Goal: Information Seeking & Learning: Compare options

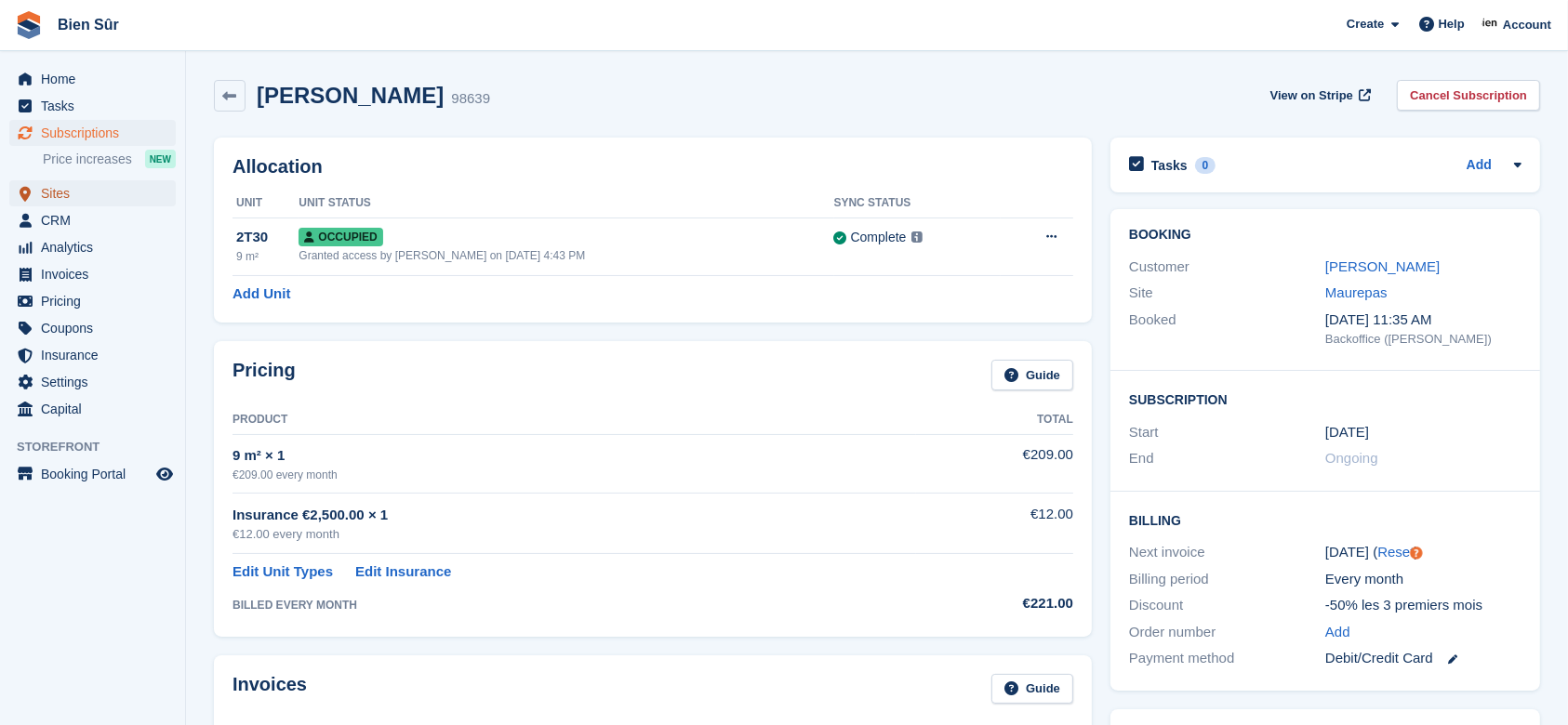
click at [73, 196] on span "Sites" at bounding box center [96, 193] width 112 height 26
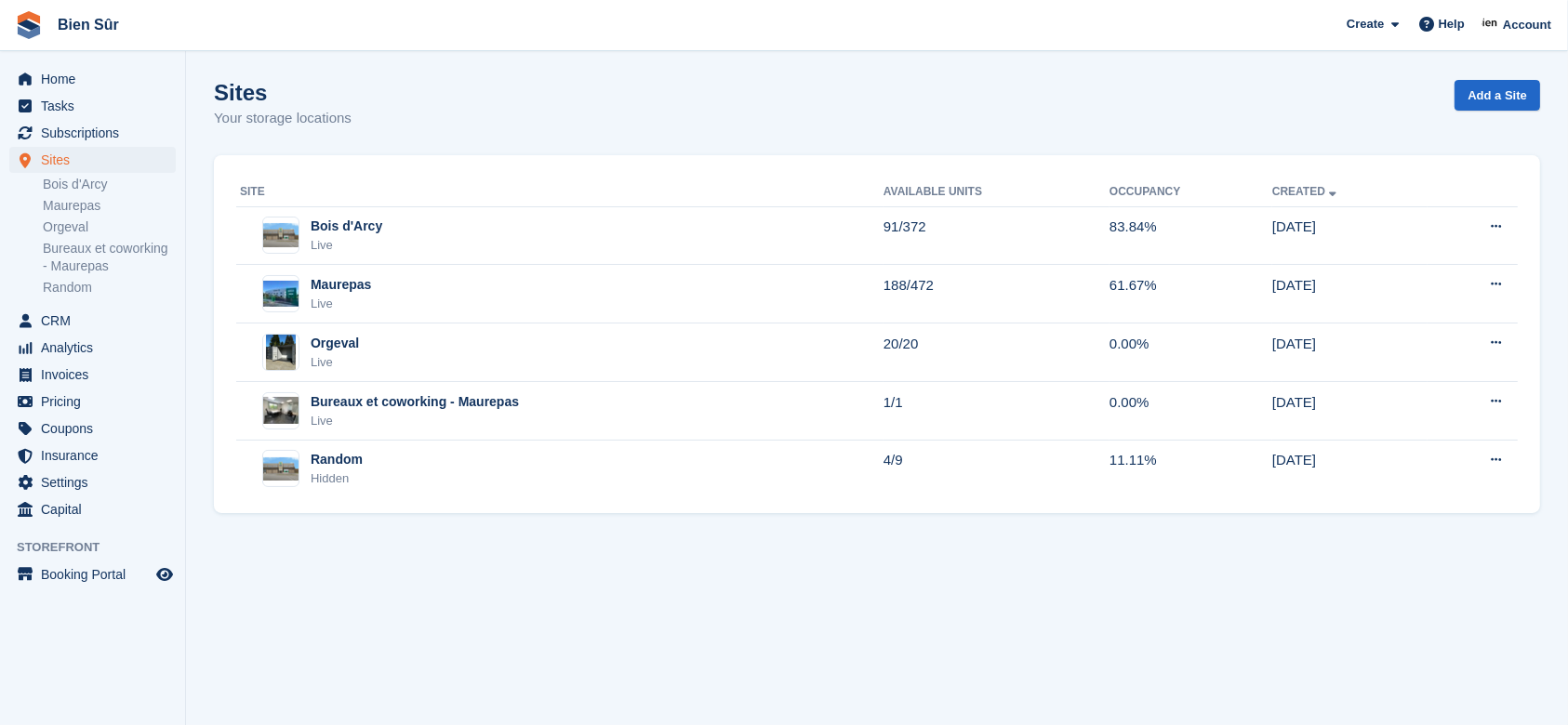
click at [413, 360] on div "Orgeval Live" at bounding box center [562, 353] width 644 height 39
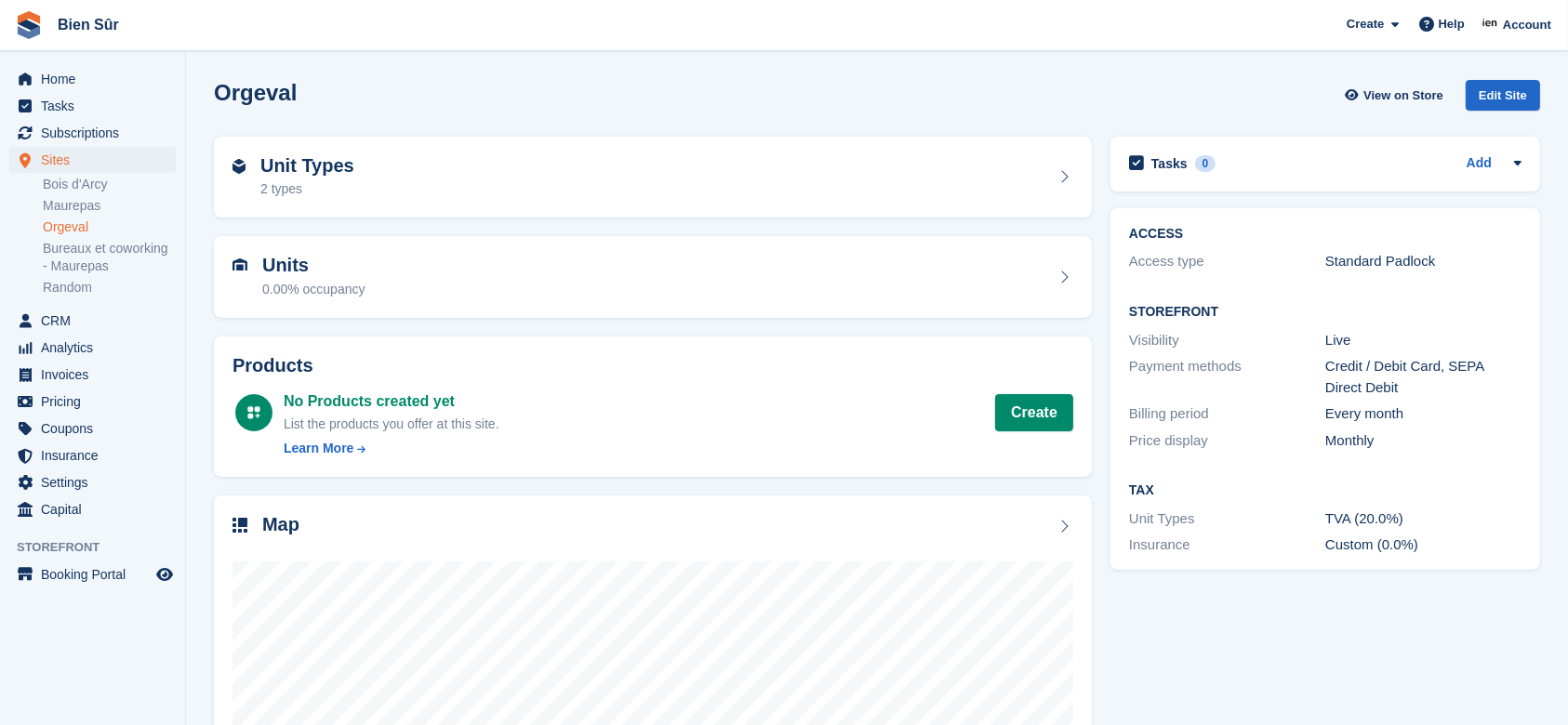
click at [414, 183] on div "Unit Types 2 types" at bounding box center [653, 177] width 841 height 45
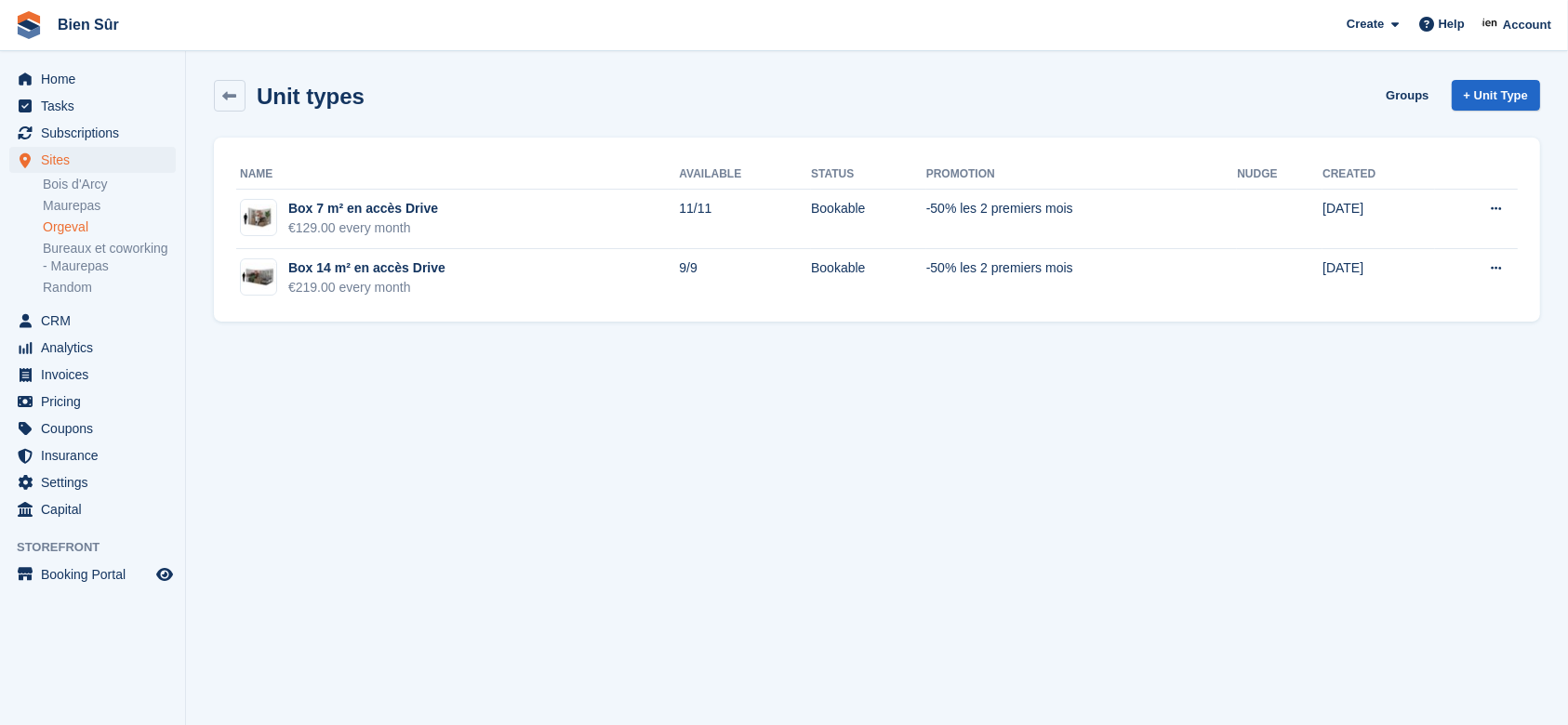
click at [491, 230] on td "Box 7 m² en accès Drive €129.00 every month" at bounding box center [458, 220] width 443 height 59
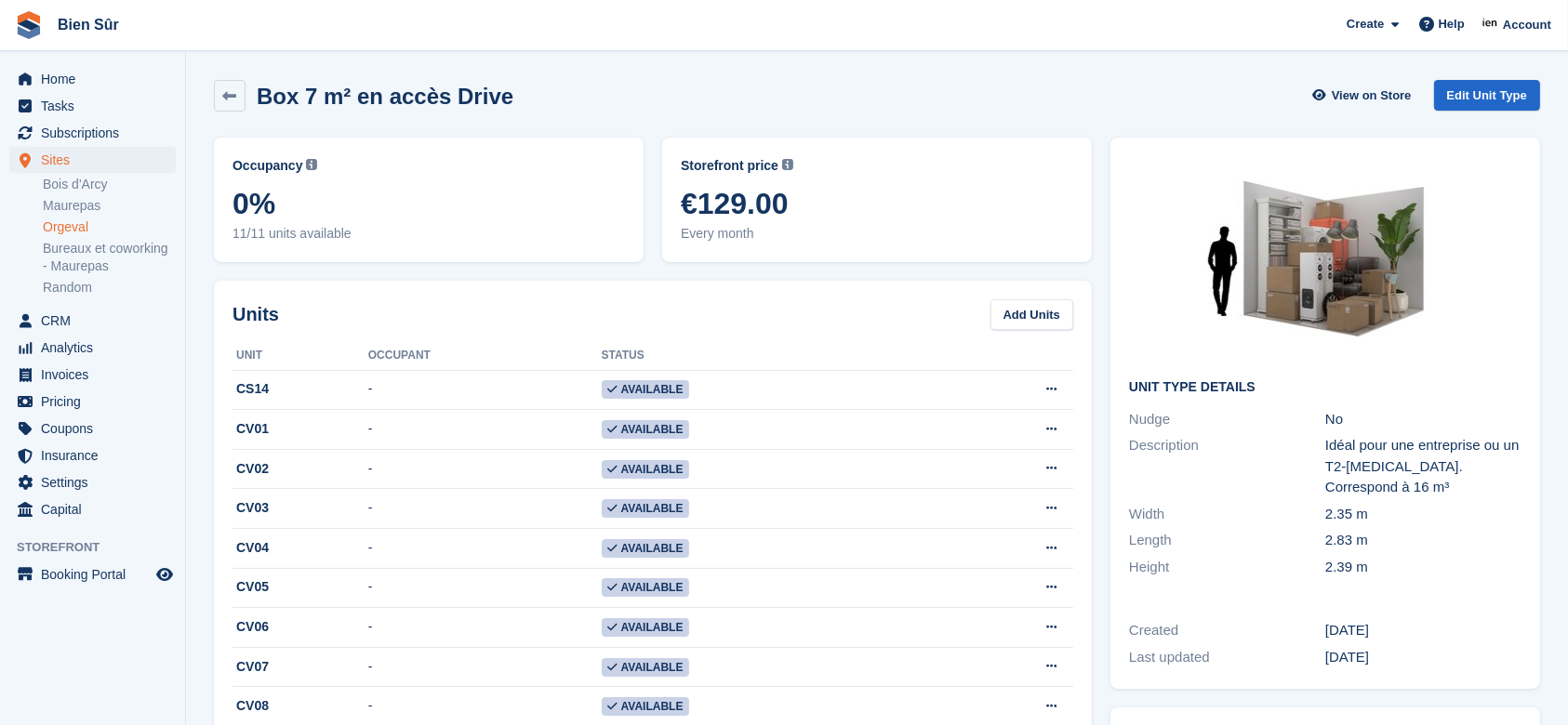
click at [68, 180] on link "Bois d'Arcy" at bounding box center [109, 185] width 133 height 18
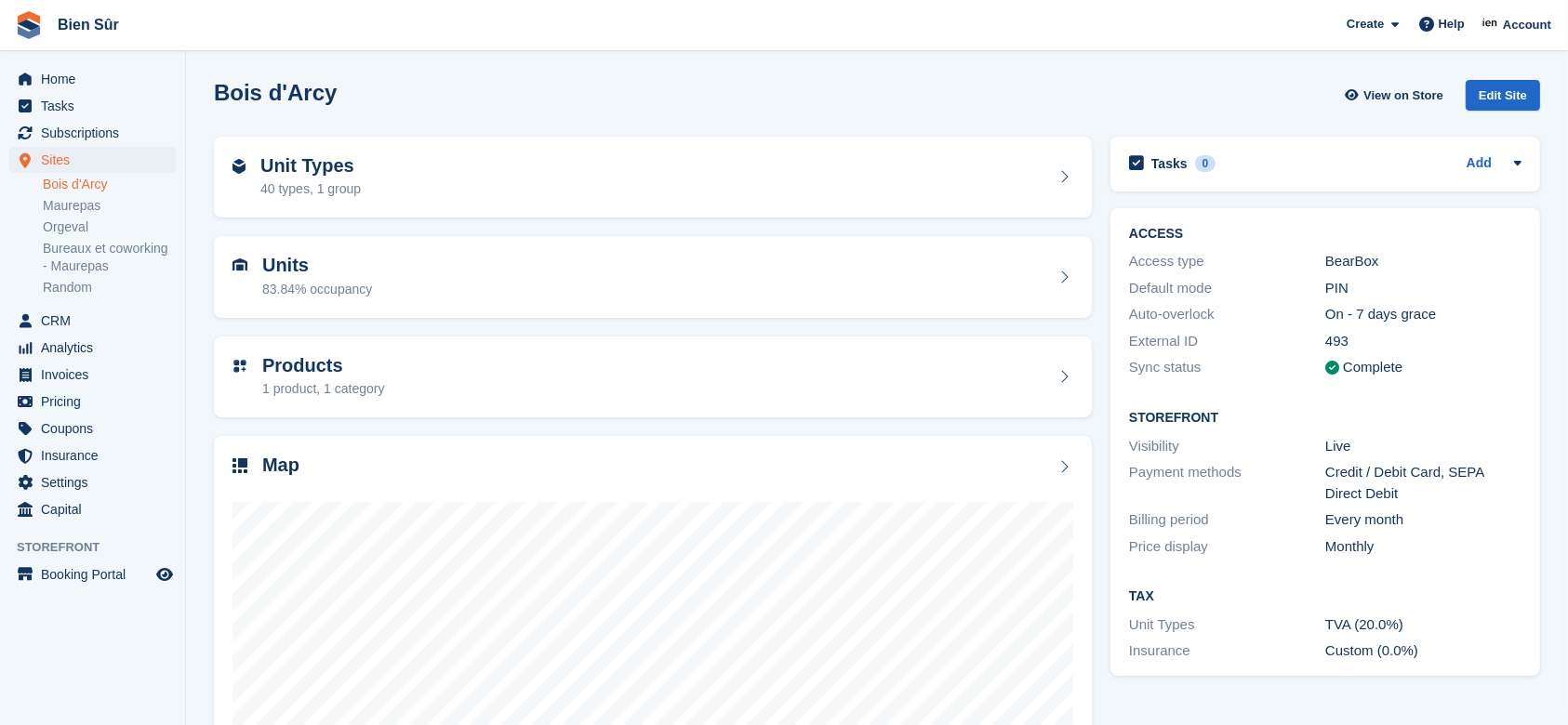
click at [341, 189] on div "40 types, 1 group" at bounding box center [311, 189] width 101 height 20
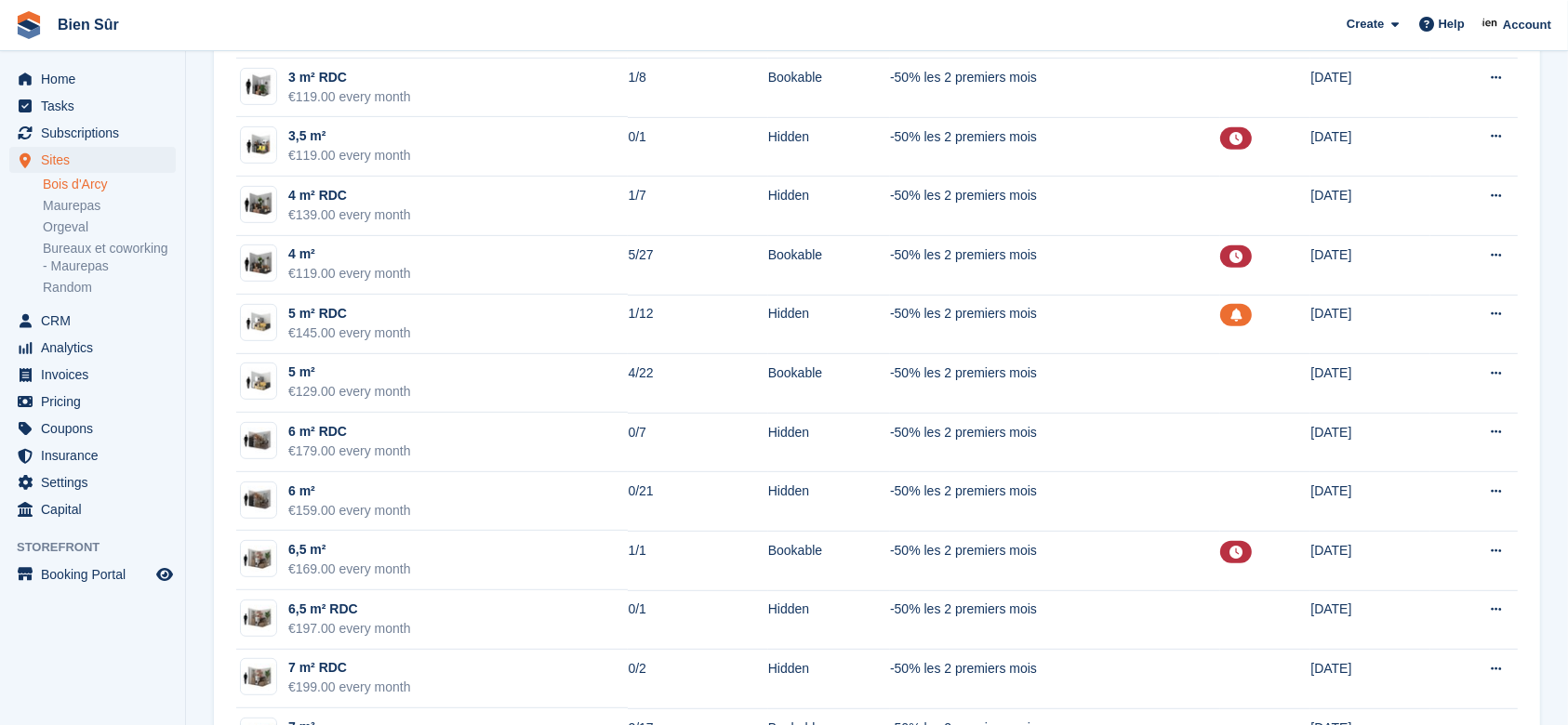
scroll to position [744, 0]
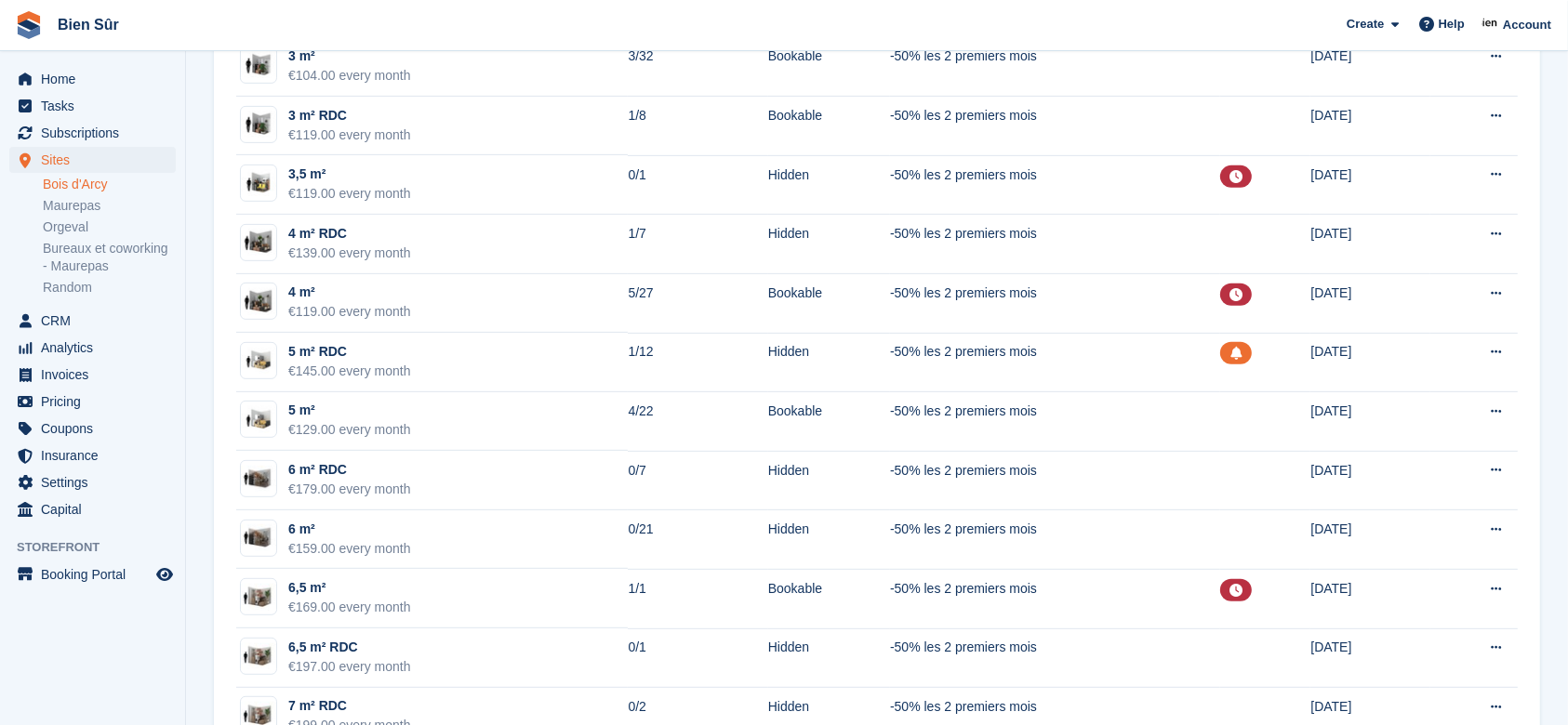
click at [82, 205] on link "Maurepas" at bounding box center [109, 206] width 133 height 18
click at [75, 224] on link "Orgeval" at bounding box center [109, 227] width 133 height 18
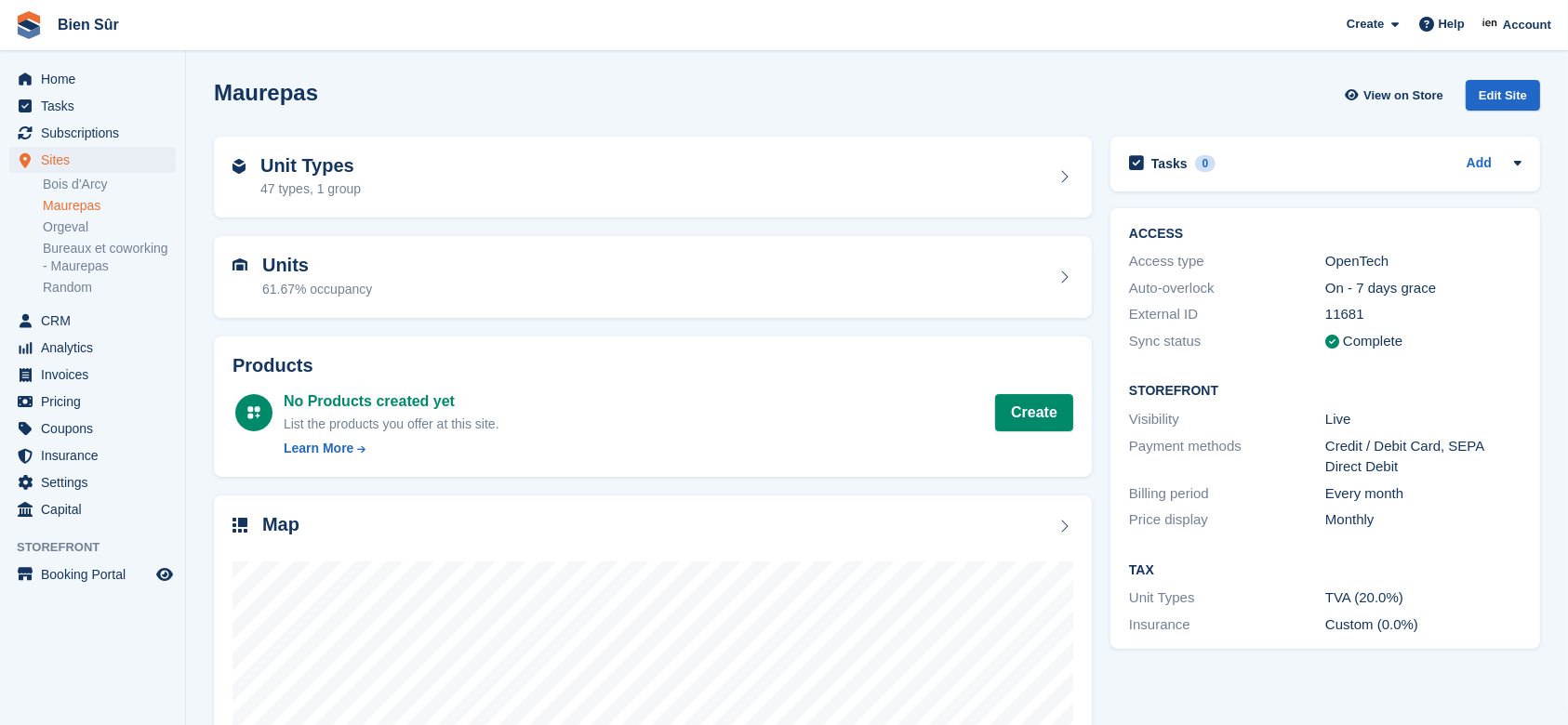
click at [82, 232] on link "Orgeval" at bounding box center [109, 227] width 133 height 18
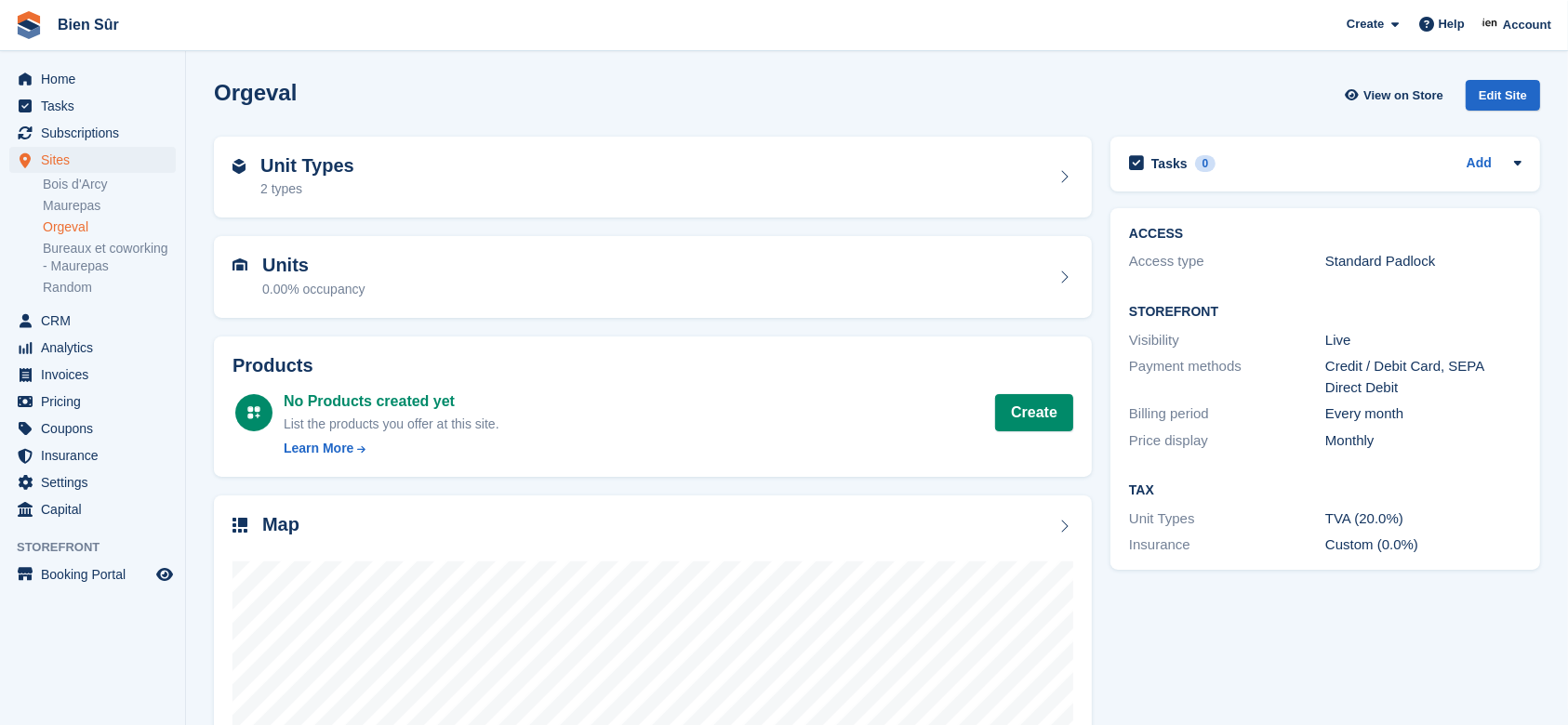
click at [536, 184] on div "Unit Types 2 types" at bounding box center [653, 177] width 841 height 45
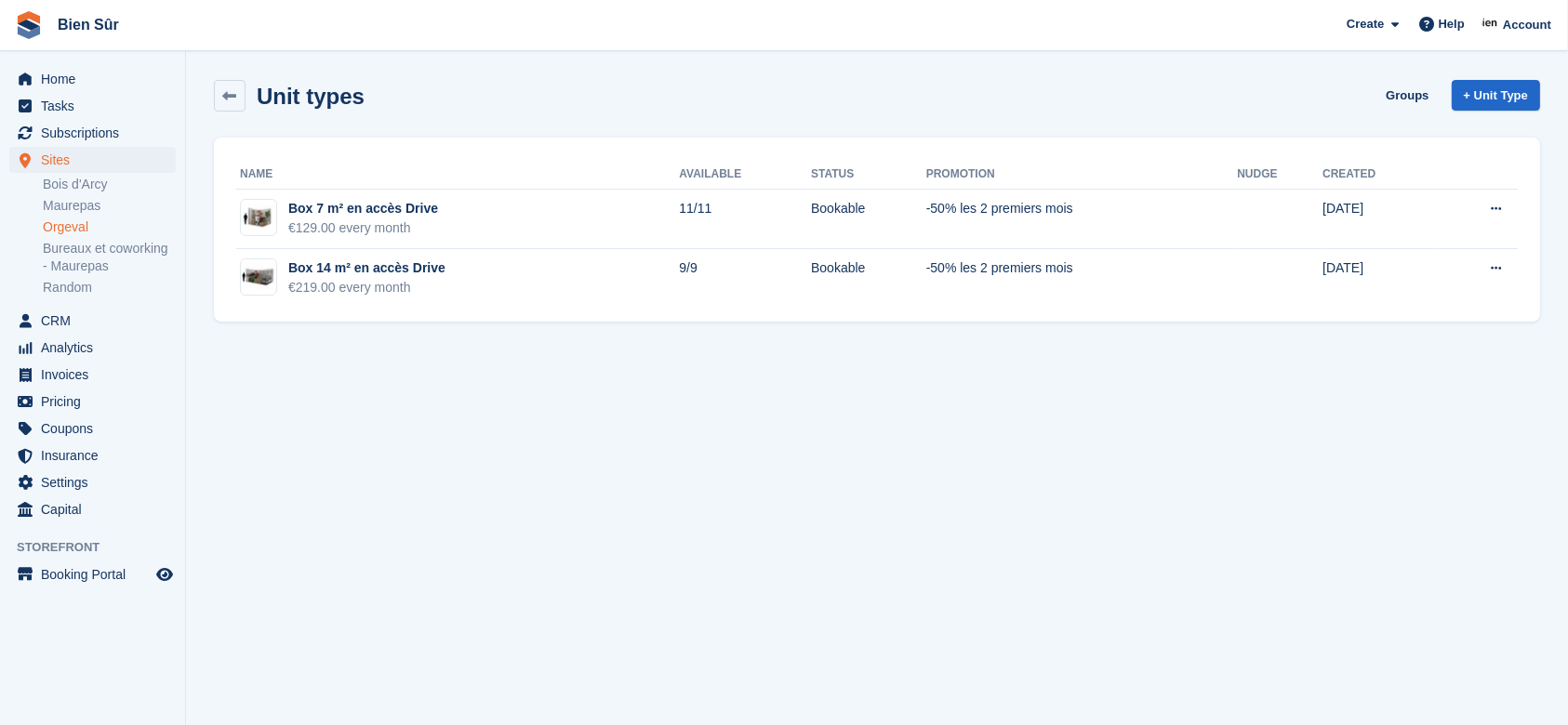
click at [842, 220] on td "Bookable" at bounding box center [869, 220] width 116 height 59
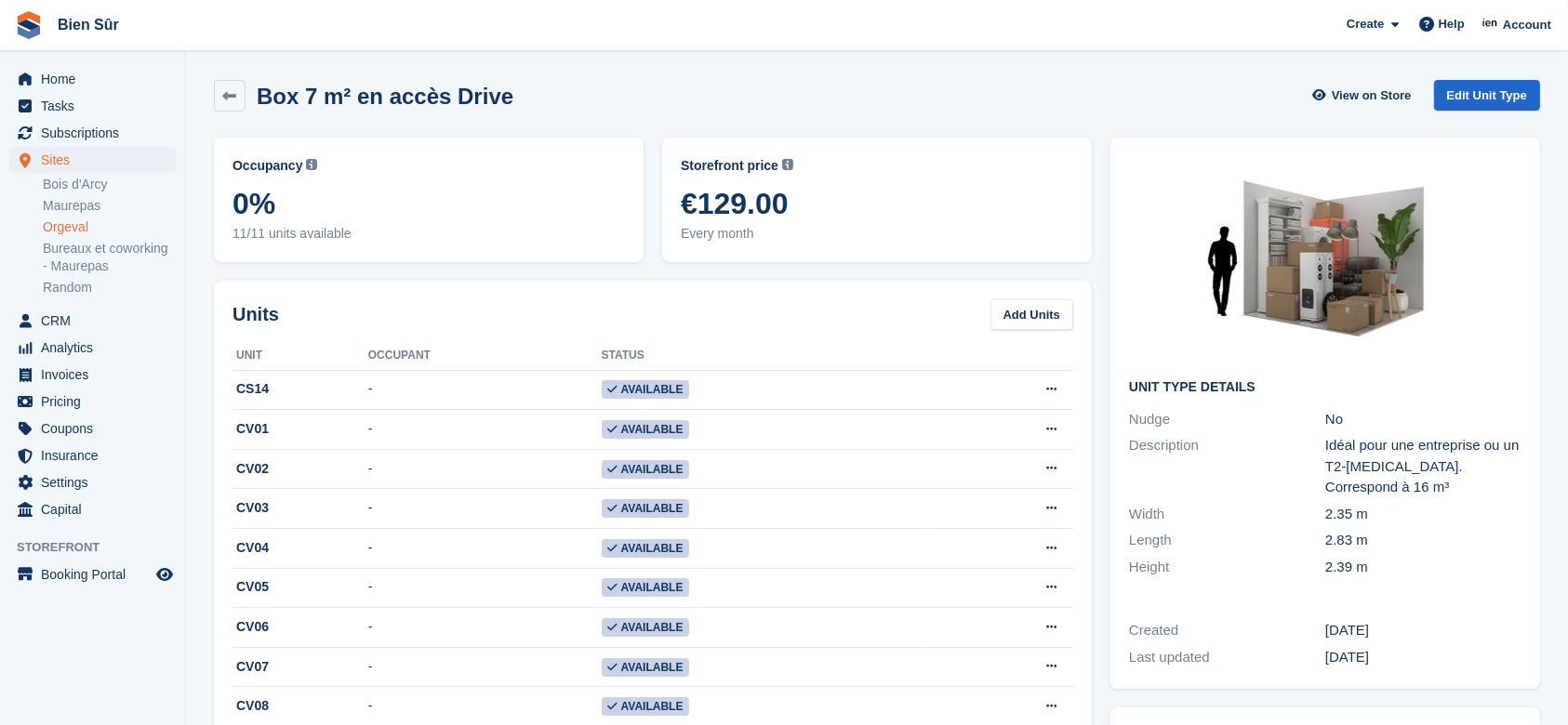
click at [875, 99] on div "Box 7 m² en accès Drive View on Store Edit Unit Type" at bounding box center [876, 96] width 1327 height 32
click at [1003, 56] on section "Box 7 m² en accès Drive View on Store Edit Unit Type Occupancy Current percenta…" at bounding box center [876, 577] width 1382 height 1154
click at [78, 184] on link "Bois d'Arcy" at bounding box center [109, 185] width 133 height 18
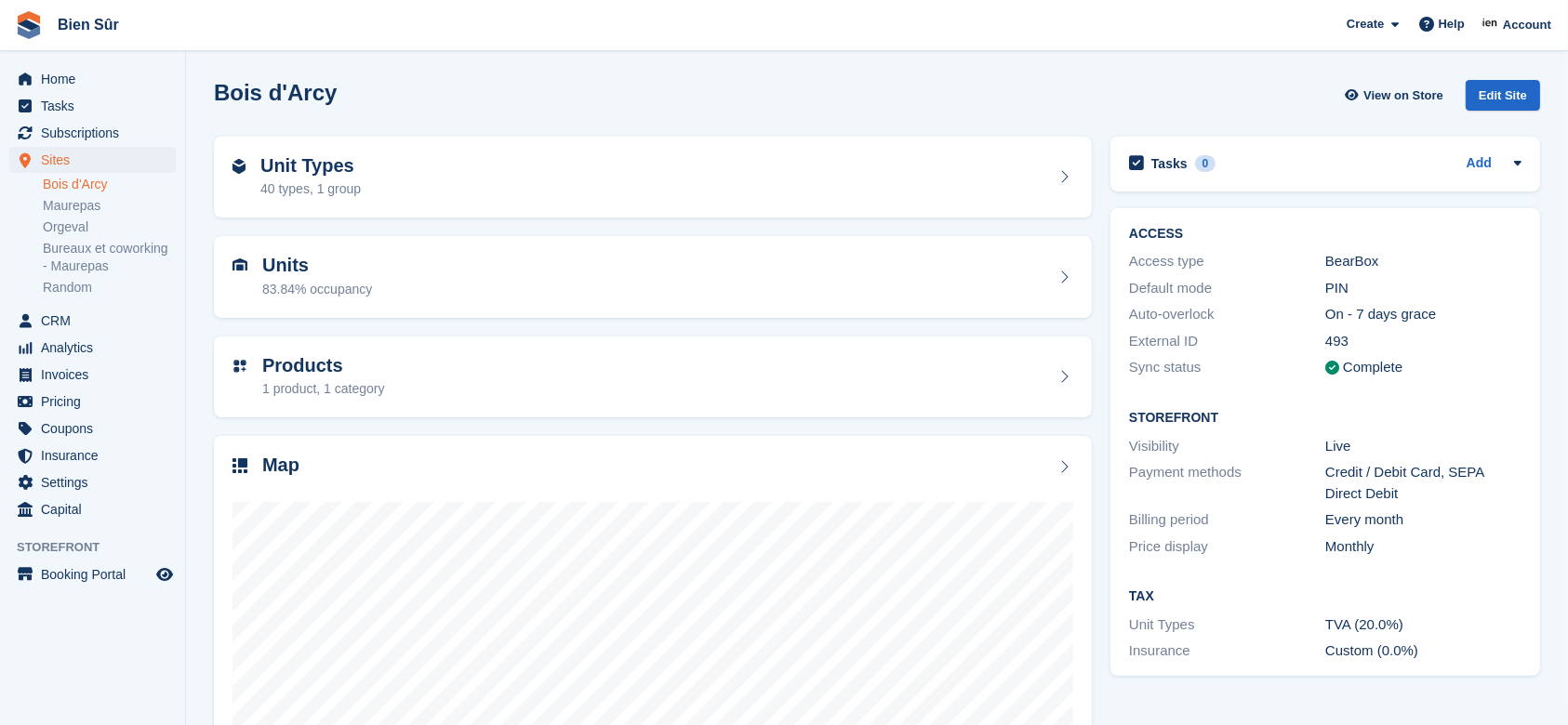
click at [414, 168] on div "Unit Types 40 types, 1 group" at bounding box center [653, 177] width 841 height 45
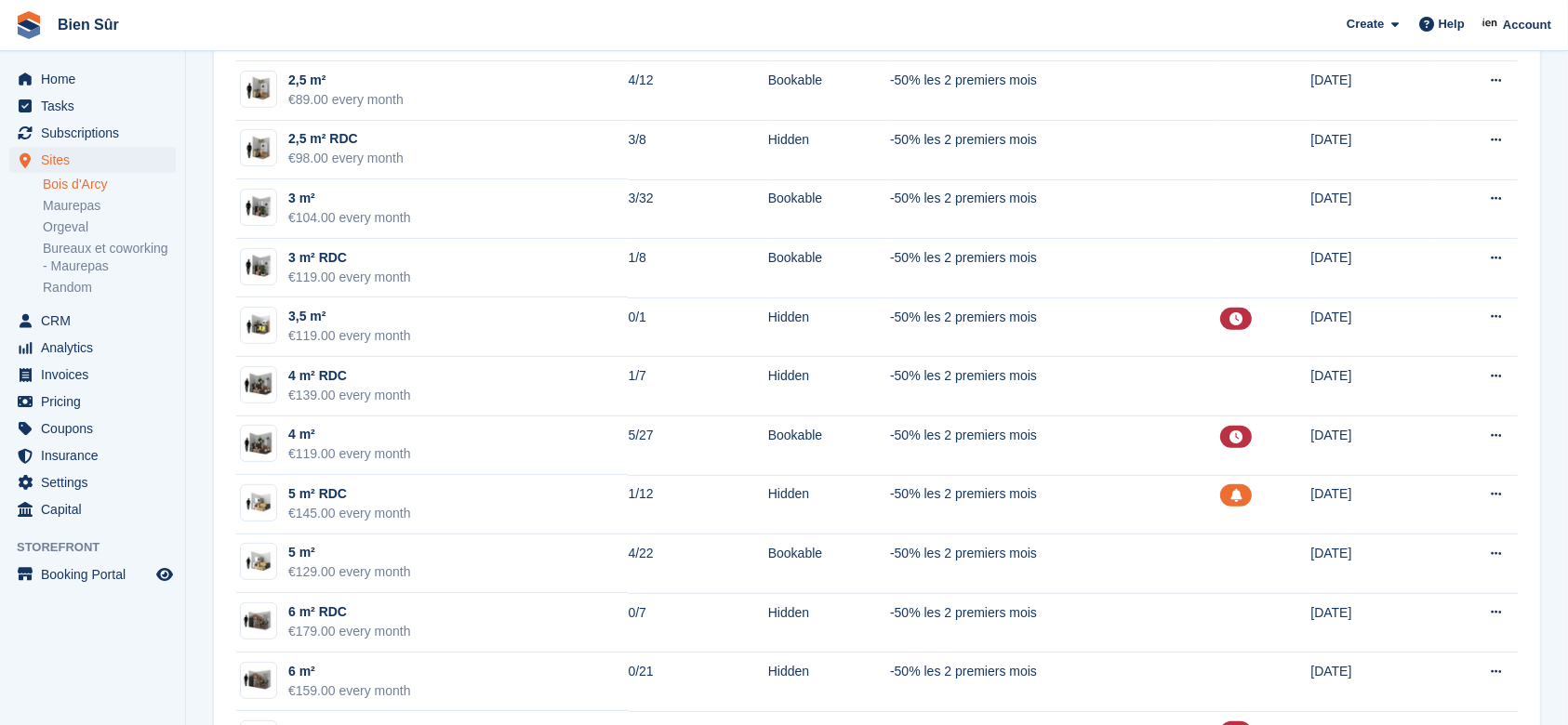
scroll to position [619, 0]
